Goal: Task Accomplishment & Management: Use online tool/utility

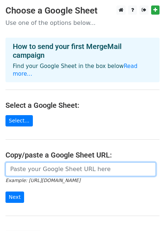
click at [37, 168] on input "url" at bounding box center [80, 169] width 150 height 14
paste input "https://docs.google.com/spreadsheets/d/1yi9rlLAX3FaaVDvrLyoFqlkpkAw865tNz6IZZFL…"
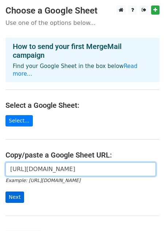
type input "https://docs.google.com/spreadsheets/d/1yi9rlLAX3FaaVDvrLyoFqlkpkAw865tNz6IZZFL…"
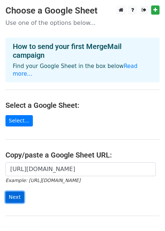
scroll to position [0, 0]
click at [11, 191] on input "Next" at bounding box center [14, 196] width 19 height 11
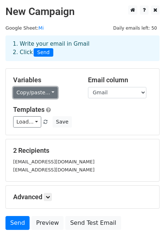
click at [51, 94] on link "Copy/paste..." at bounding box center [35, 92] width 45 height 11
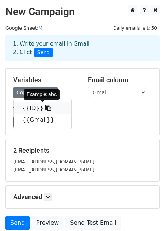
click at [45, 107] on icon at bounding box center [48, 108] width 6 height 6
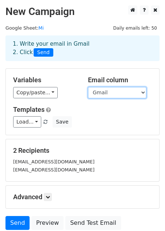
click at [104, 91] on select "ID Gmail" at bounding box center [117, 92] width 58 height 11
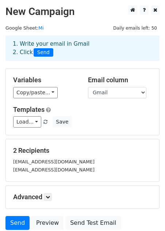
click at [83, 126] on div "Load... No templates saved Save" at bounding box center [83, 121] width 150 height 11
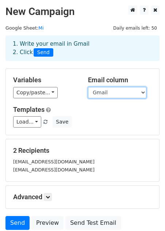
click at [112, 92] on select "ID Gmail" at bounding box center [117, 92] width 58 height 11
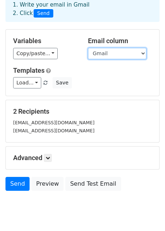
scroll to position [61, 0]
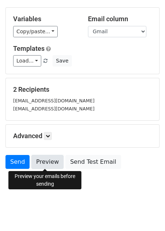
click at [52, 163] on link "Preview" at bounding box center [47, 162] width 32 height 14
click at [108, 137] on h5 "Advanced" at bounding box center [82, 136] width 139 height 8
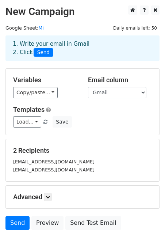
scroll to position [5, 0]
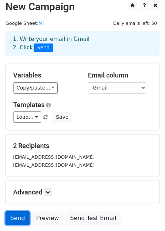
click at [16, 219] on link "Send" at bounding box center [17, 218] width 24 height 14
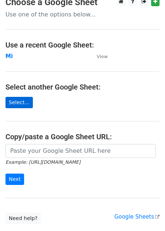
scroll to position [9, 0]
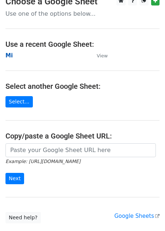
click at [9, 55] on strong "Mi" at bounding box center [8, 55] width 7 height 7
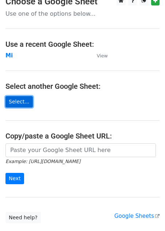
click at [19, 104] on link "Select..." at bounding box center [18, 101] width 27 height 11
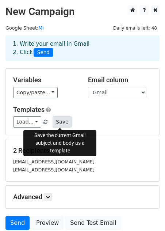
click at [60, 126] on button "Save" at bounding box center [62, 121] width 19 height 11
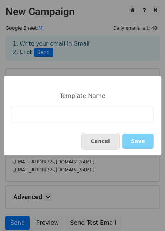
click at [103, 141] on button "Cancel" at bounding box center [100, 141] width 37 height 15
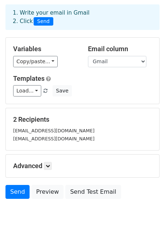
scroll to position [61, 0]
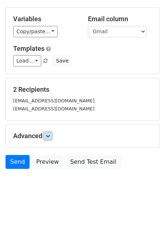
click at [50, 137] on icon at bounding box center [48, 136] width 4 height 4
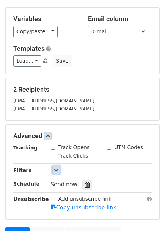
click at [57, 168] on icon at bounding box center [56, 170] width 4 height 4
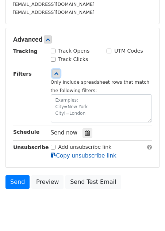
scroll to position [162, 0]
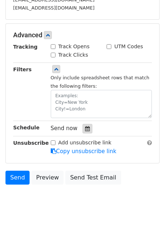
click at [86, 129] on icon at bounding box center [87, 128] width 5 height 5
